Goal: Consume media (video, audio): Consume media (video, audio)

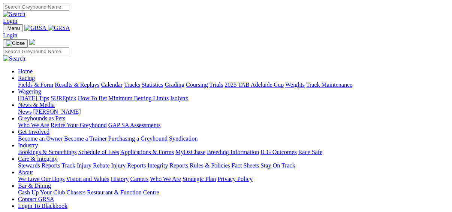
drag, startPoint x: 0, startPoint y: 0, endPoint x: 21, endPoint y: 54, distance: 57.5
click at [21, 82] on link "Fields & Form" at bounding box center [35, 85] width 35 height 6
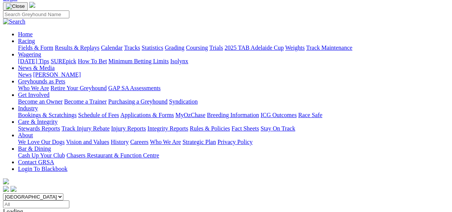
scroll to position [60, 0]
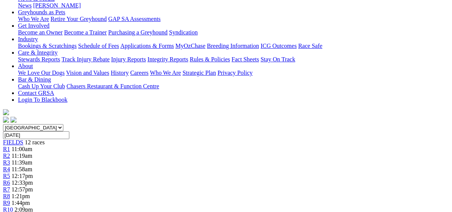
scroll to position [30, 0]
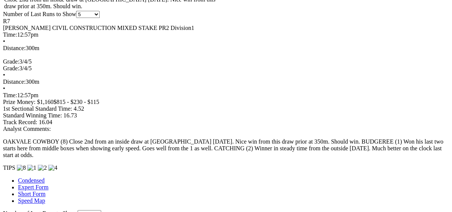
scroll to position [659, 0]
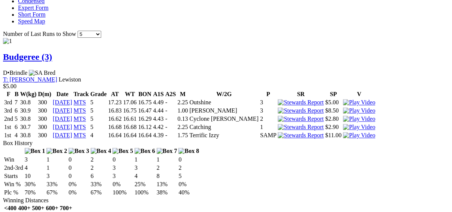
scroll to position [629, 0]
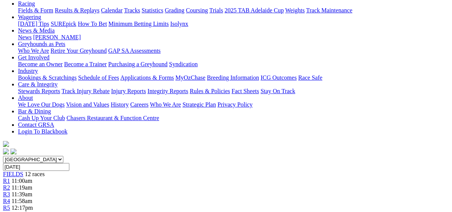
scroll to position [78, 0]
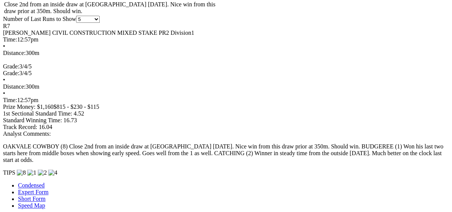
scroll to position [599, 0]
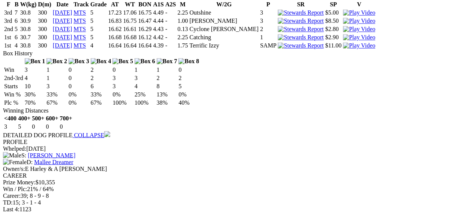
scroll to position [899, 0]
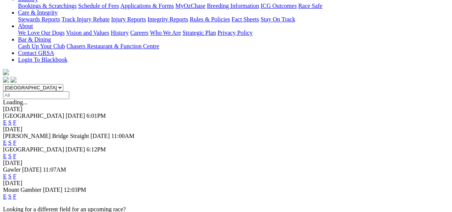
scroll to position [150, 0]
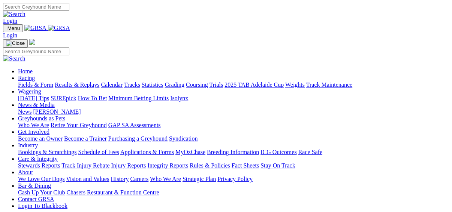
click at [41, 88] on link "Wagering" at bounding box center [29, 91] width 23 height 6
click at [35, 75] on link "Racing" at bounding box center [26, 78] width 17 height 6
click at [22, 82] on link "Fields & Form" at bounding box center [35, 85] width 35 height 6
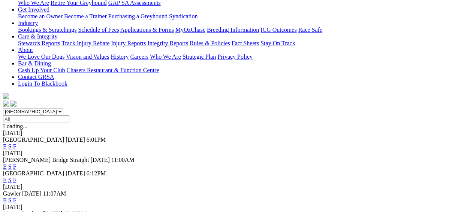
scroll to position [180, 0]
